Goal: Task Accomplishment & Management: Use online tool/utility

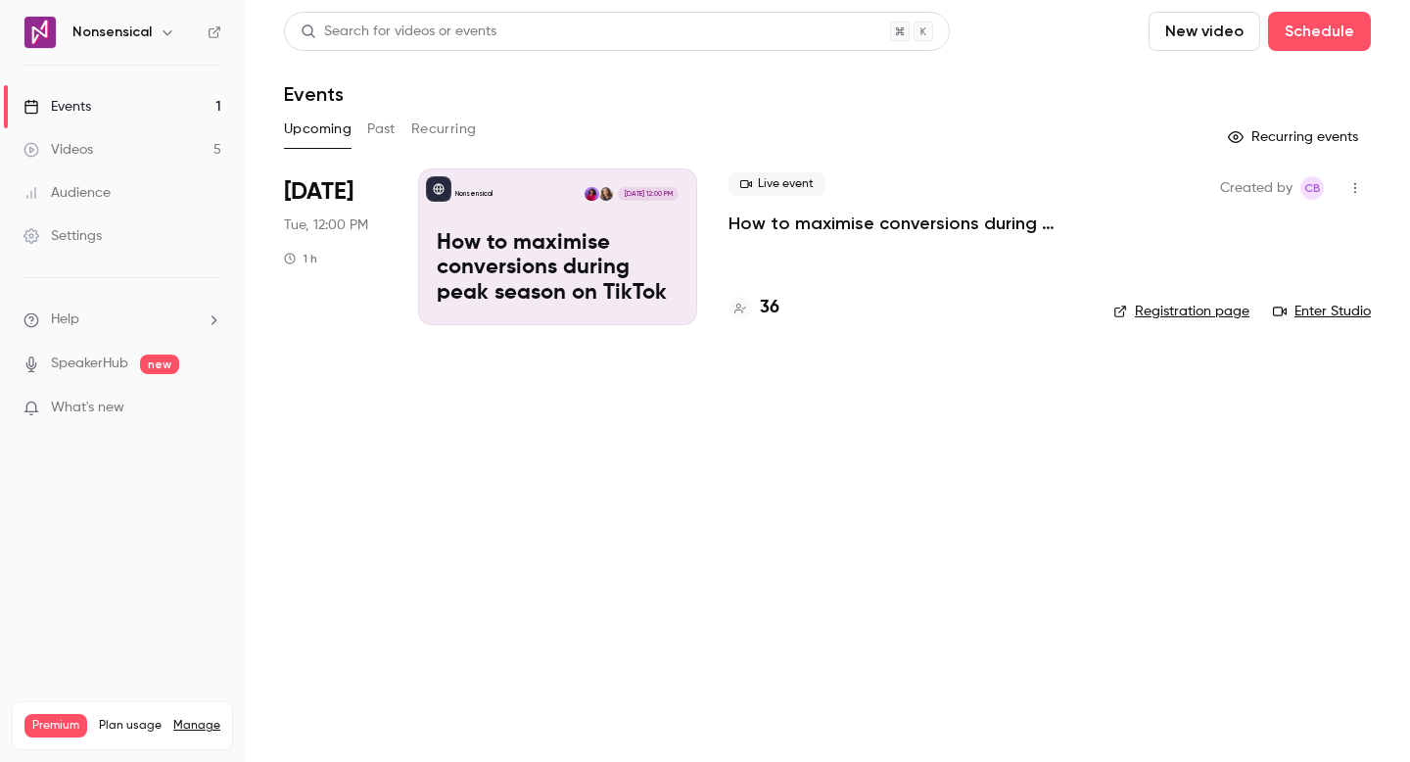
click at [769, 262] on div "Live event How to maximise conversions during peak season on TikTok 36" at bounding box center [904, 246] width 353 height 157
click at [650, 239] on p "How to maximise conversions during peak season on TikTok" at bounding box center [558, 268] width 242 height 75
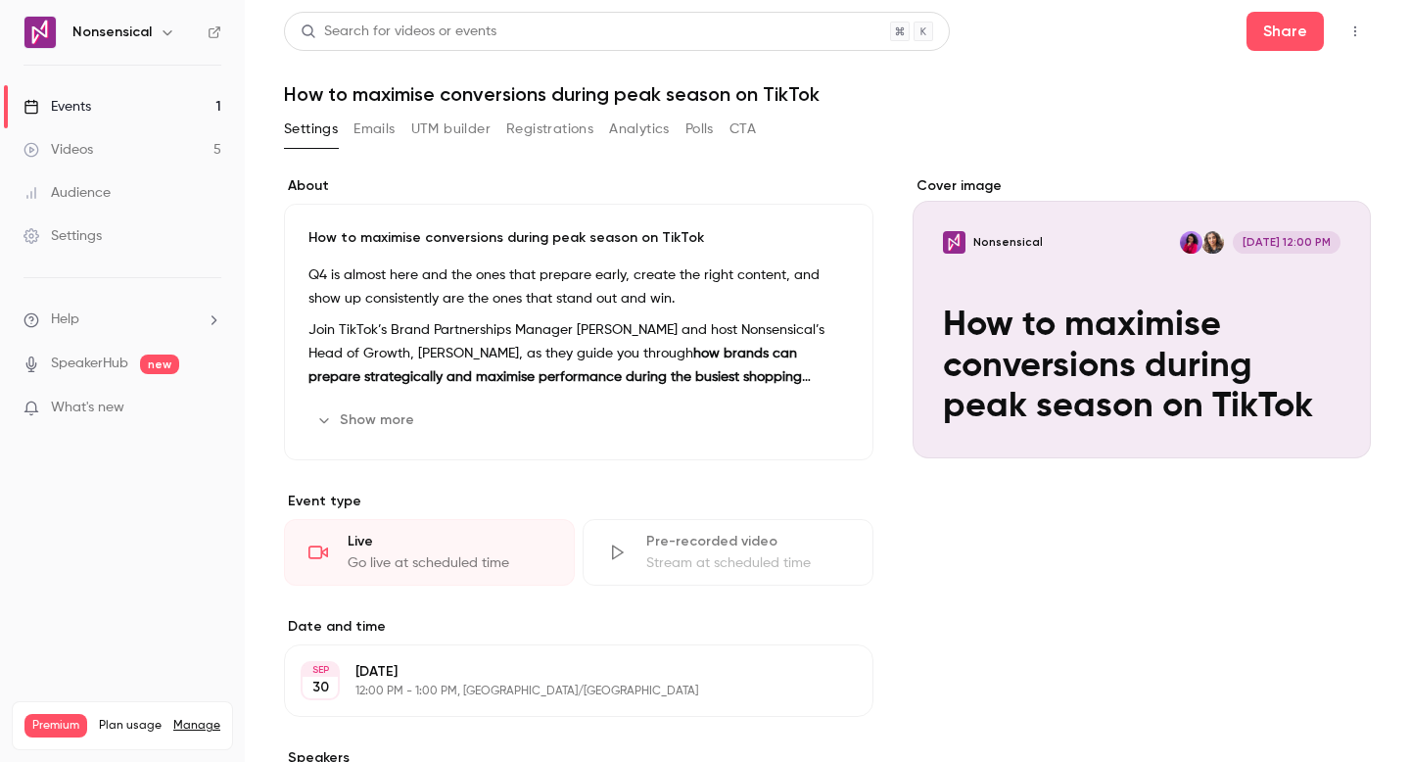
click at [179, 106] on link "Events 1" at bounding box center [122, 106] width 245 height 43
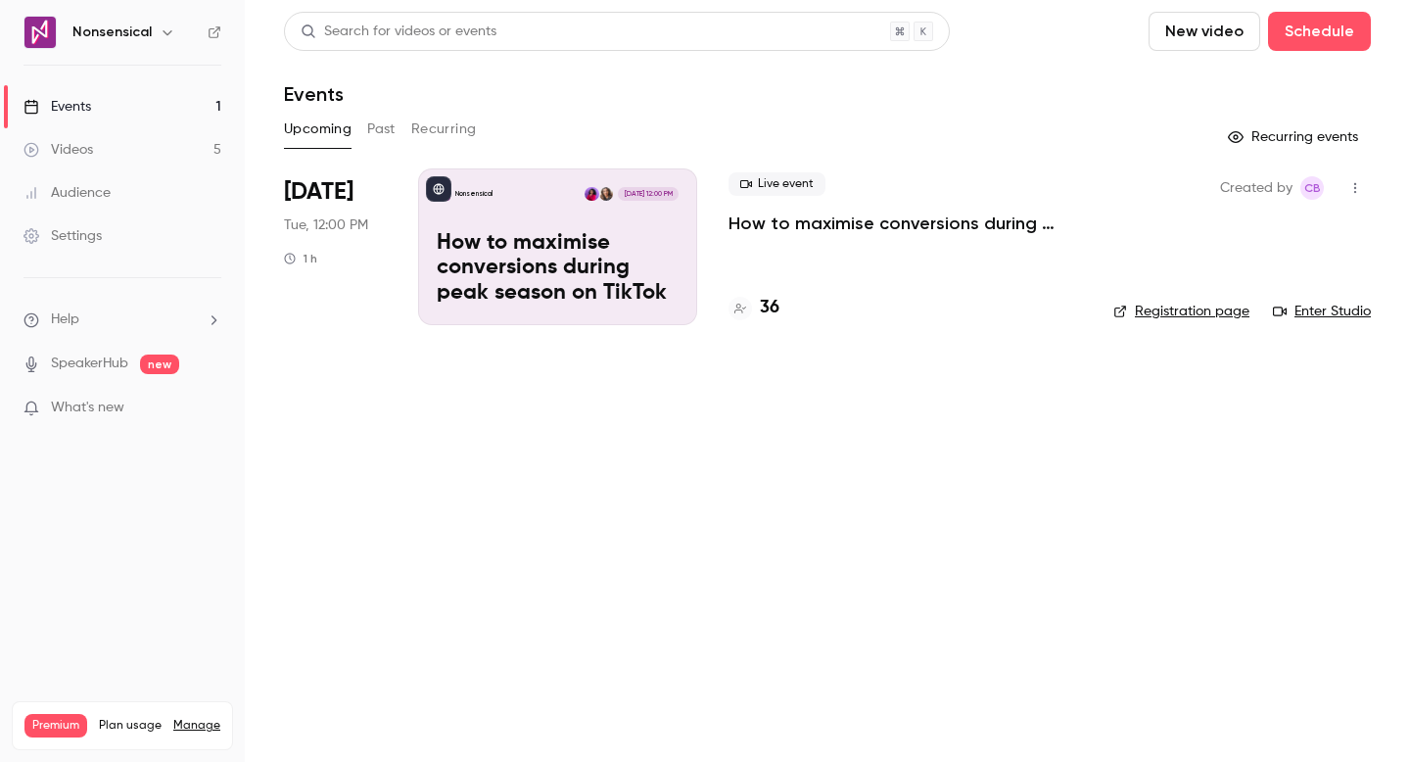
click at [447, 133] on button "Recurring" at bounding box center [444, 129] width 66 height 31
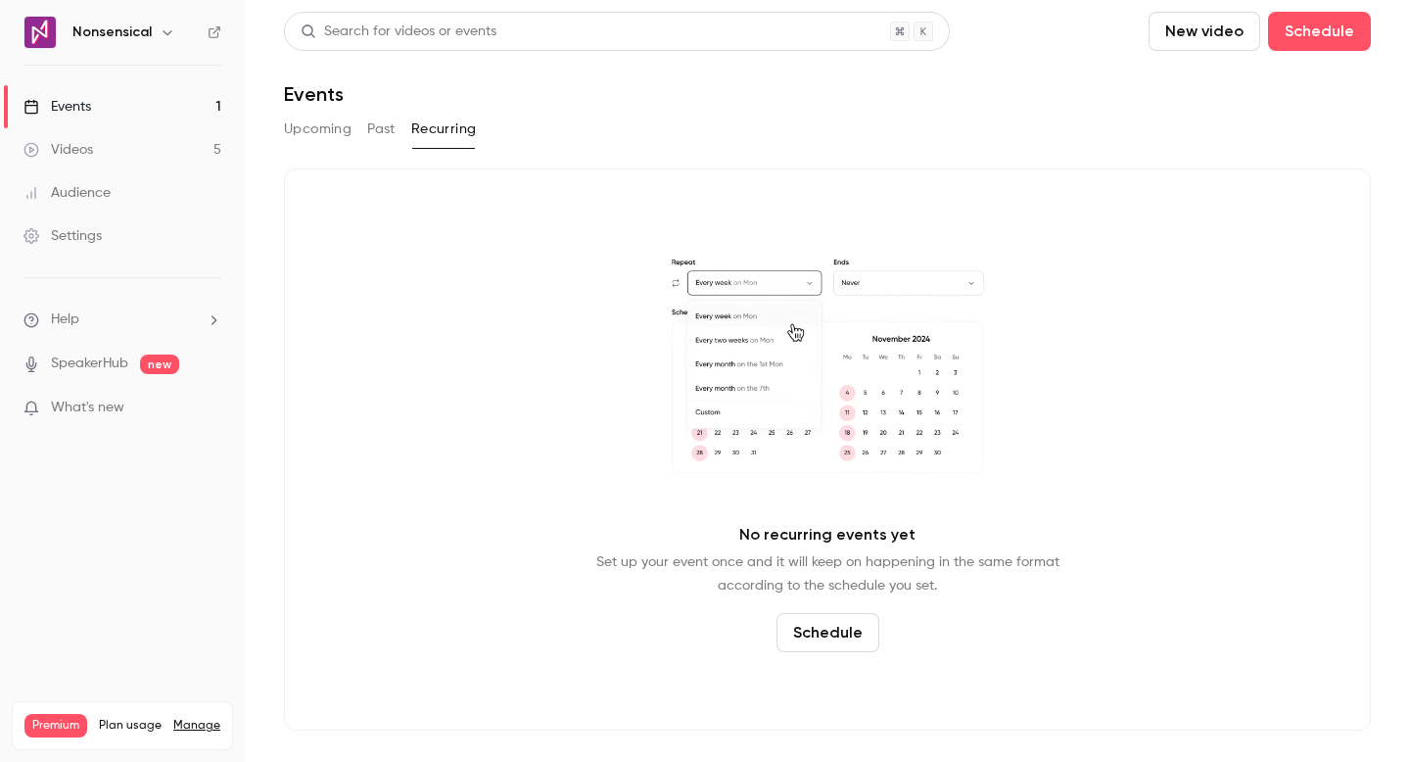
click at [356, 129] on div "Upcoming Past Recurring" at bounding box center [827, 129] width 1087 height 31
click at [337, 131] on button "Upcoming" at bounding box center [318, 129] width 68 height 31
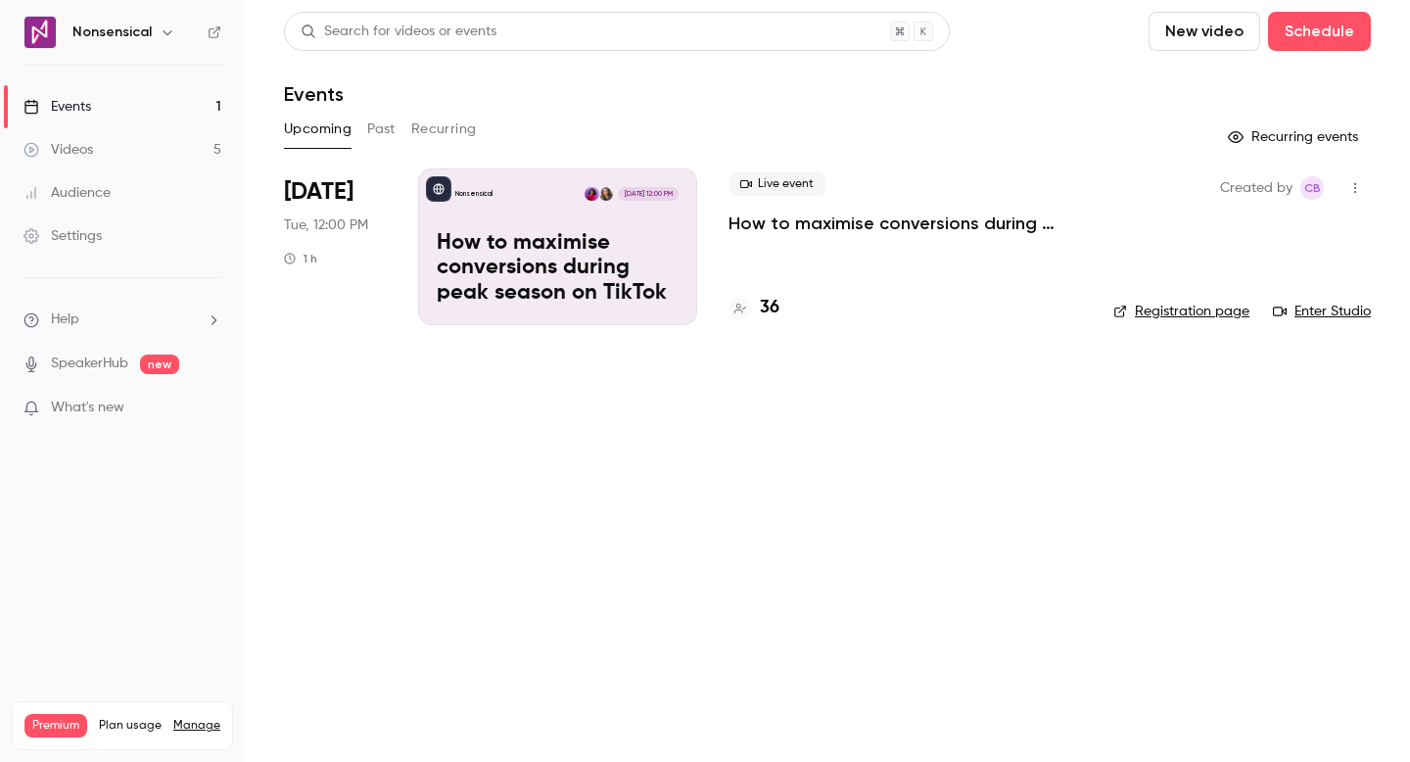
click at [1322, 315] on link "Enter Studio" at bounding box center [1322, 312] width 98 height 20
click at [1350, 181] on icon "button" at bounding box center [1355, 188] width 16 height 14
click at [1299, 286] on div "Invite to Studio" at bounding box center [1279, 289] width 149 height 20
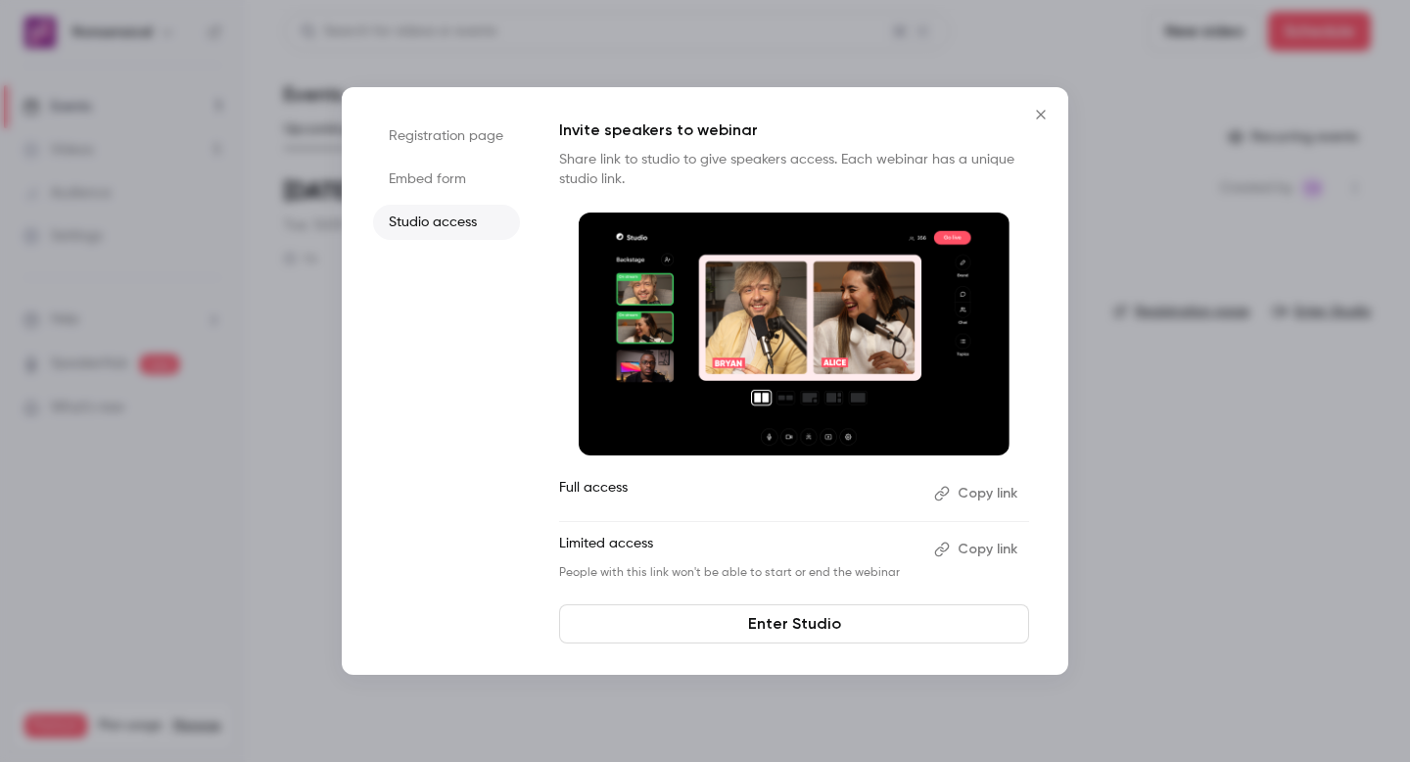
click at [987, 490] on button "Copy link" at bounding box center [977, 493] width 103 height 31
click at [1038, 117] on icon "Close" at bounding box center [1040, 114] width 9 height 9
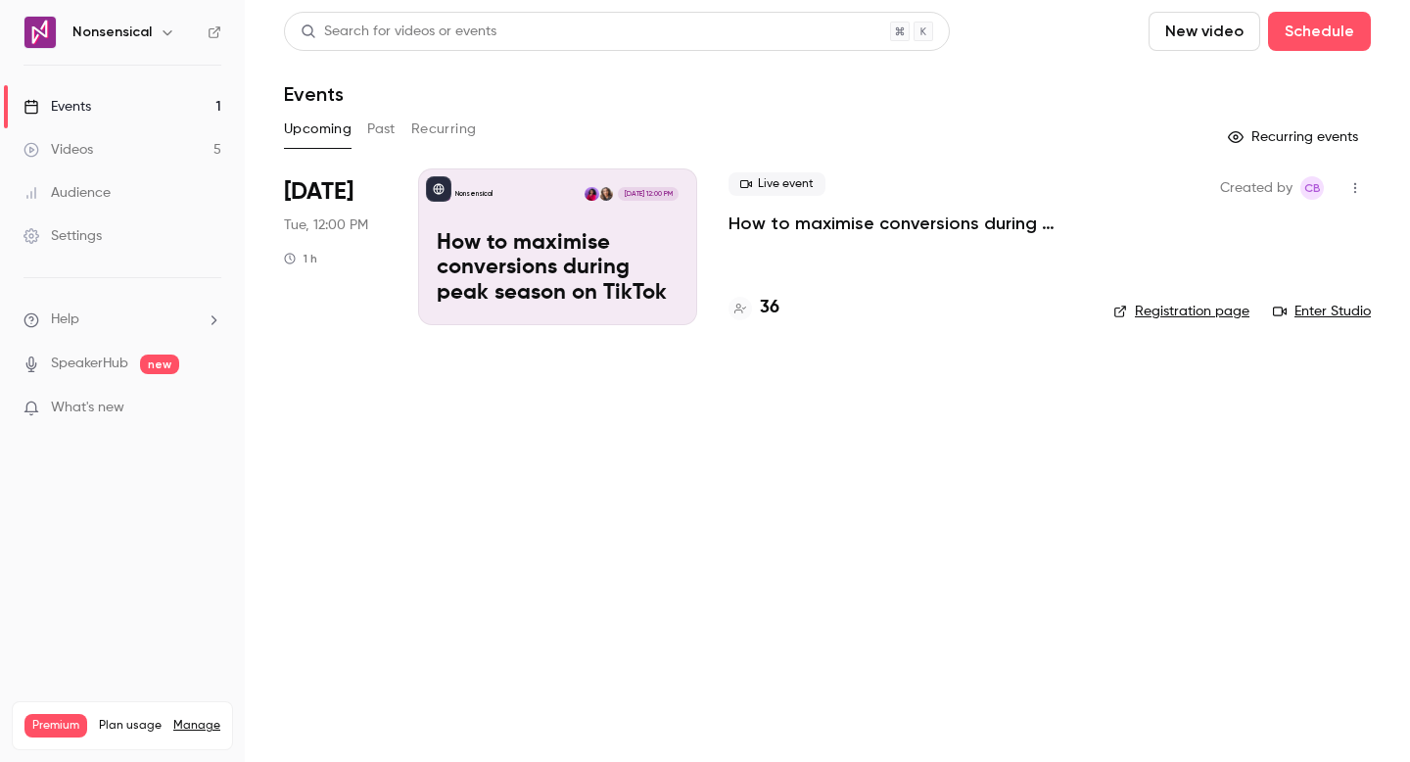
click at [517, 193] on div "Nonsensical Sep 30, 12:00 PM" at bounding box center [558, 194] width 242 height 14
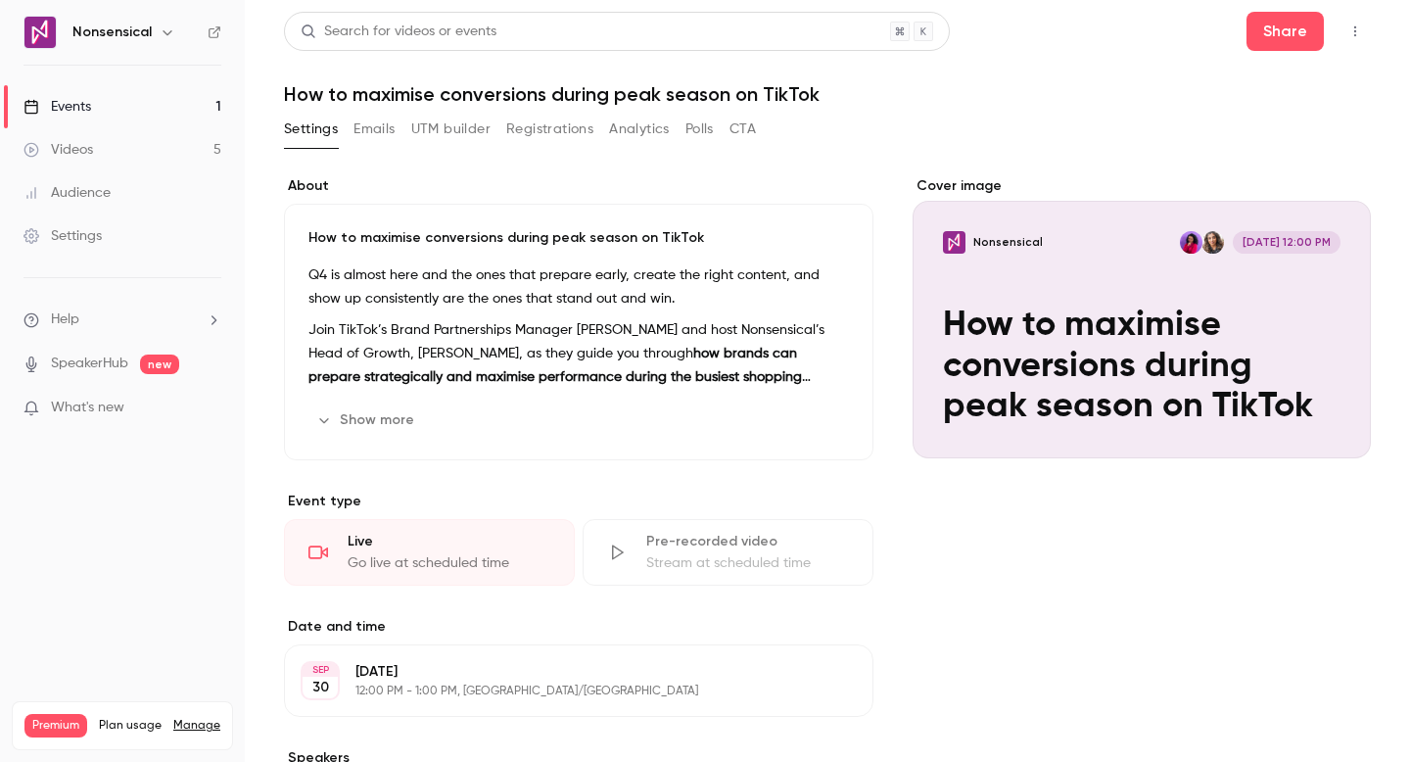
click at [452, 134] on button "UTM builder" at bounding box center [450, 129] width 79 height 31
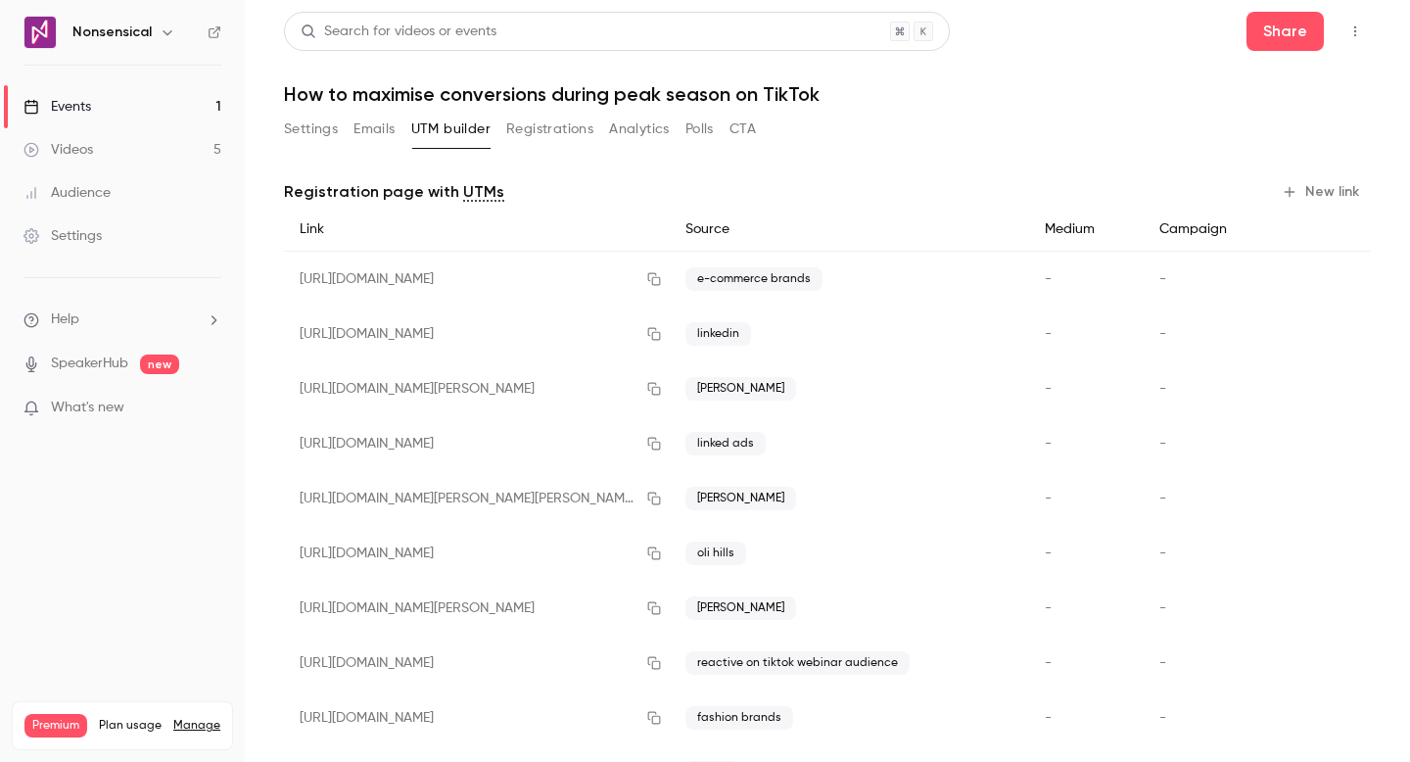
click at [1302, 185] on button "New link" at bounding box center [1322, 191] width 97 height 31
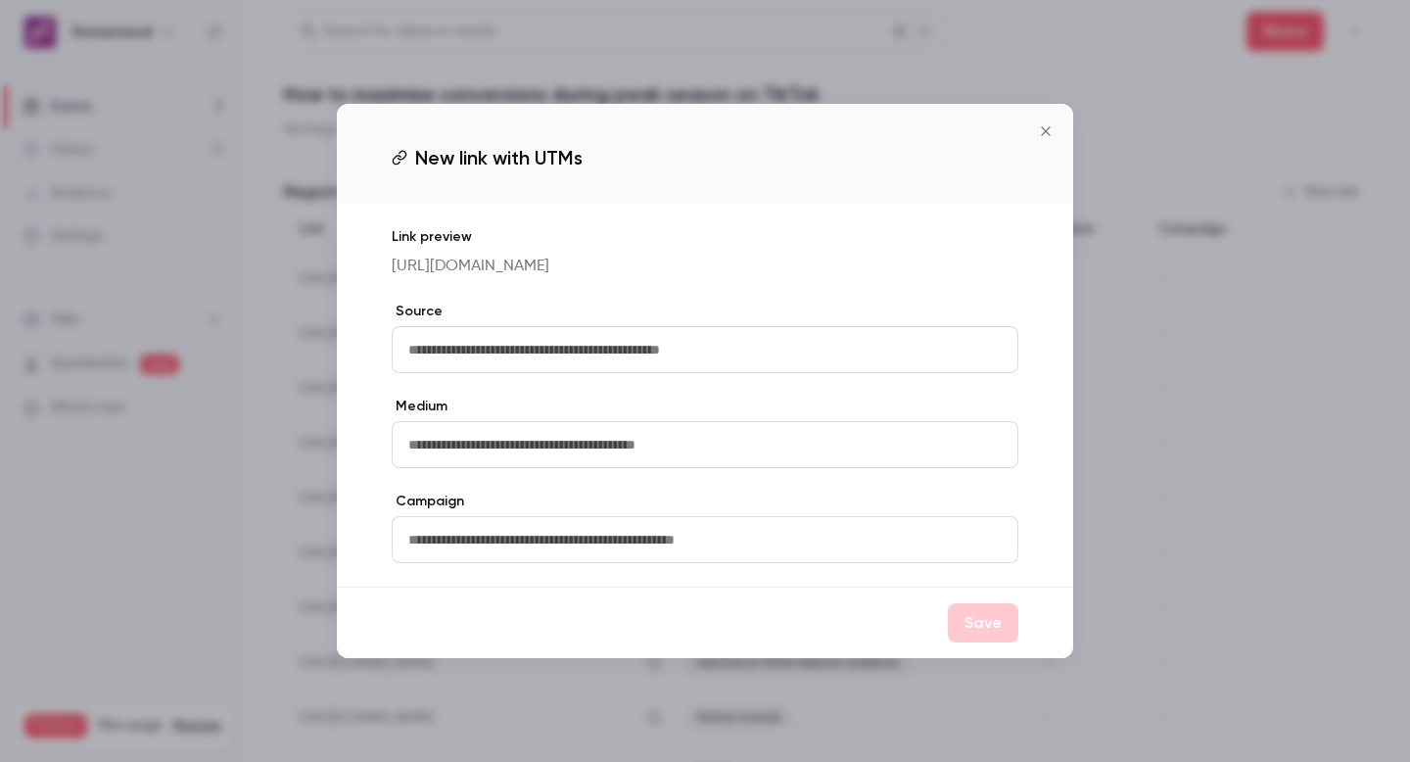
click at [624, 350] on input "text" at bounding box center [705, 349] width 627 height 47
type input "*"
type input "**********"
click at [969, 629] on button "Save" at bounding box center [983, 622] width 70 height 39
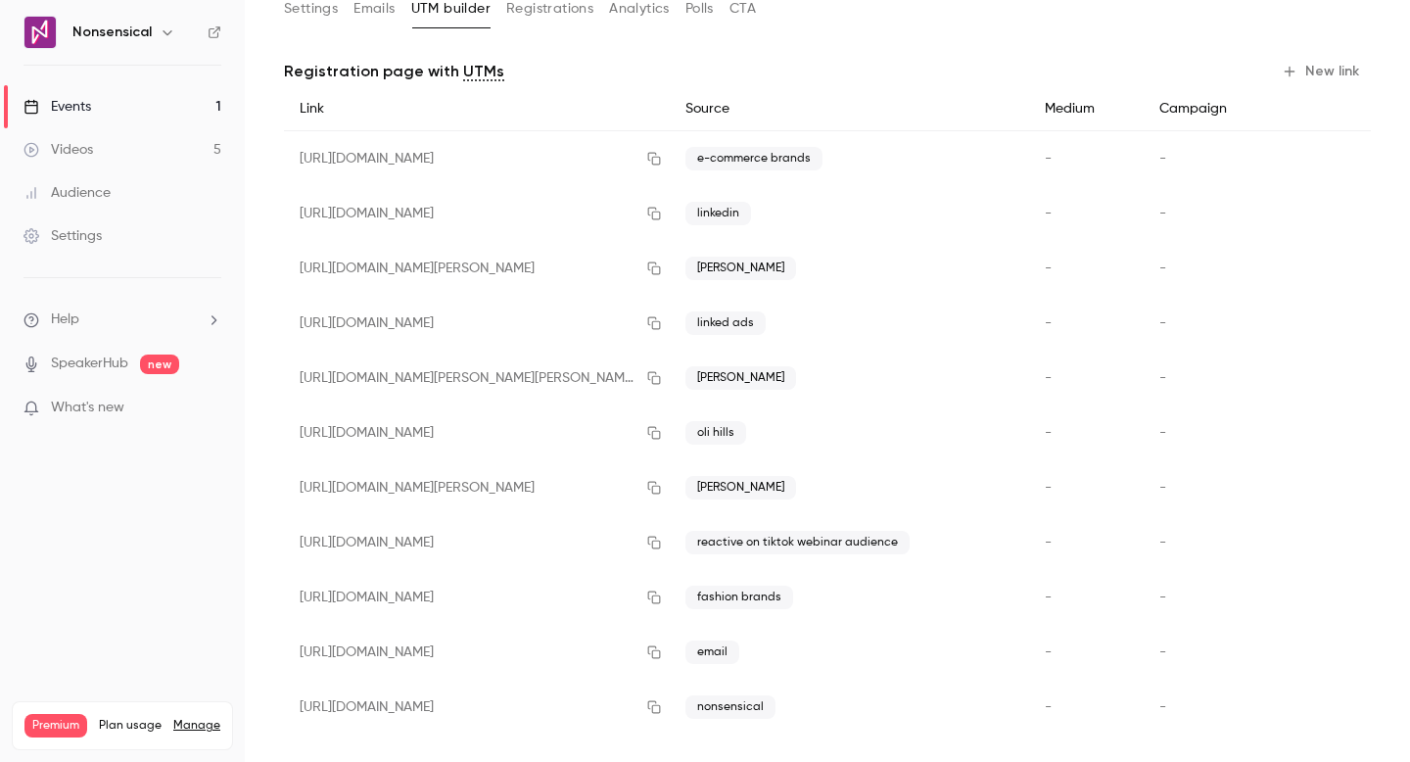
scroll to position [136, 0]
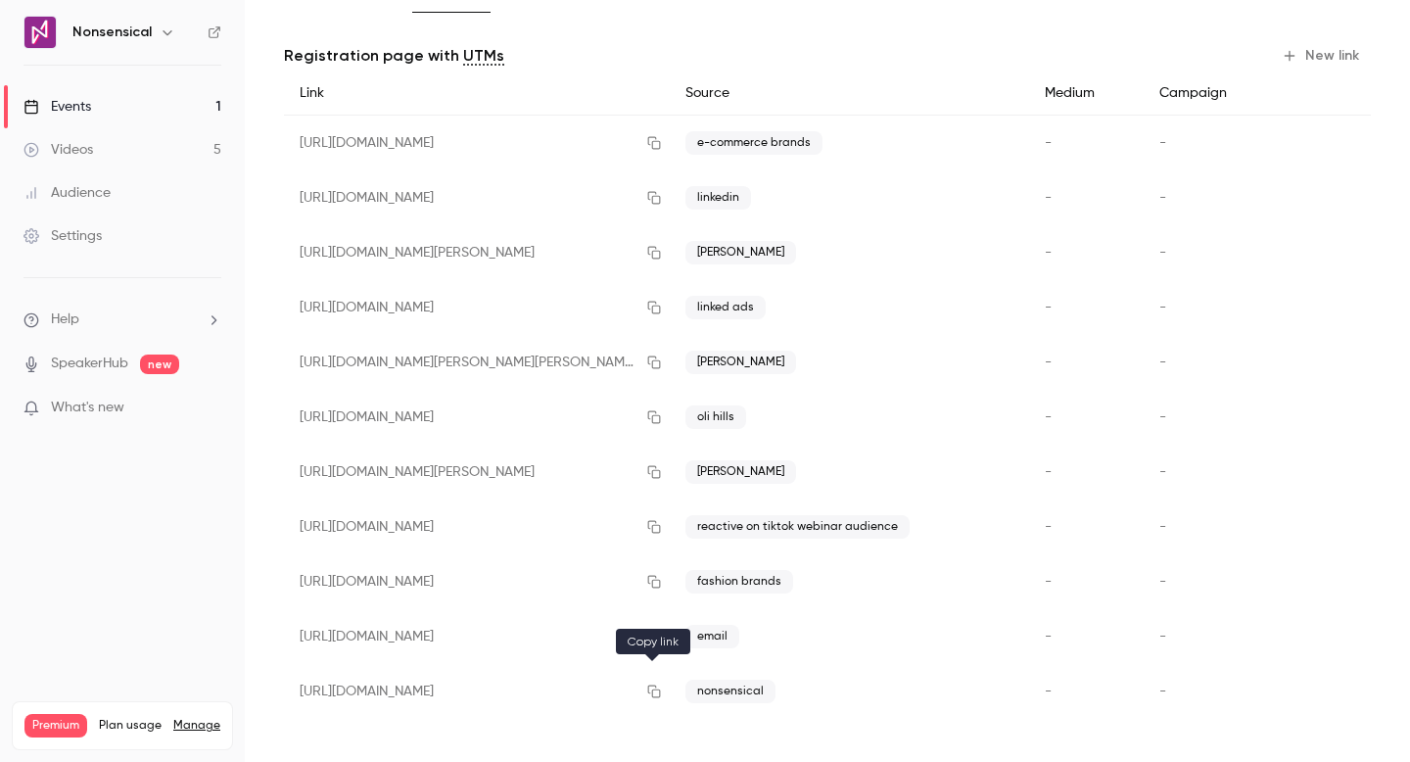
click at [650, 695] on icon "button" at bounding box center [653, 691] width 13 height 13
